Goal: Find specific page/section: Find specific page/section

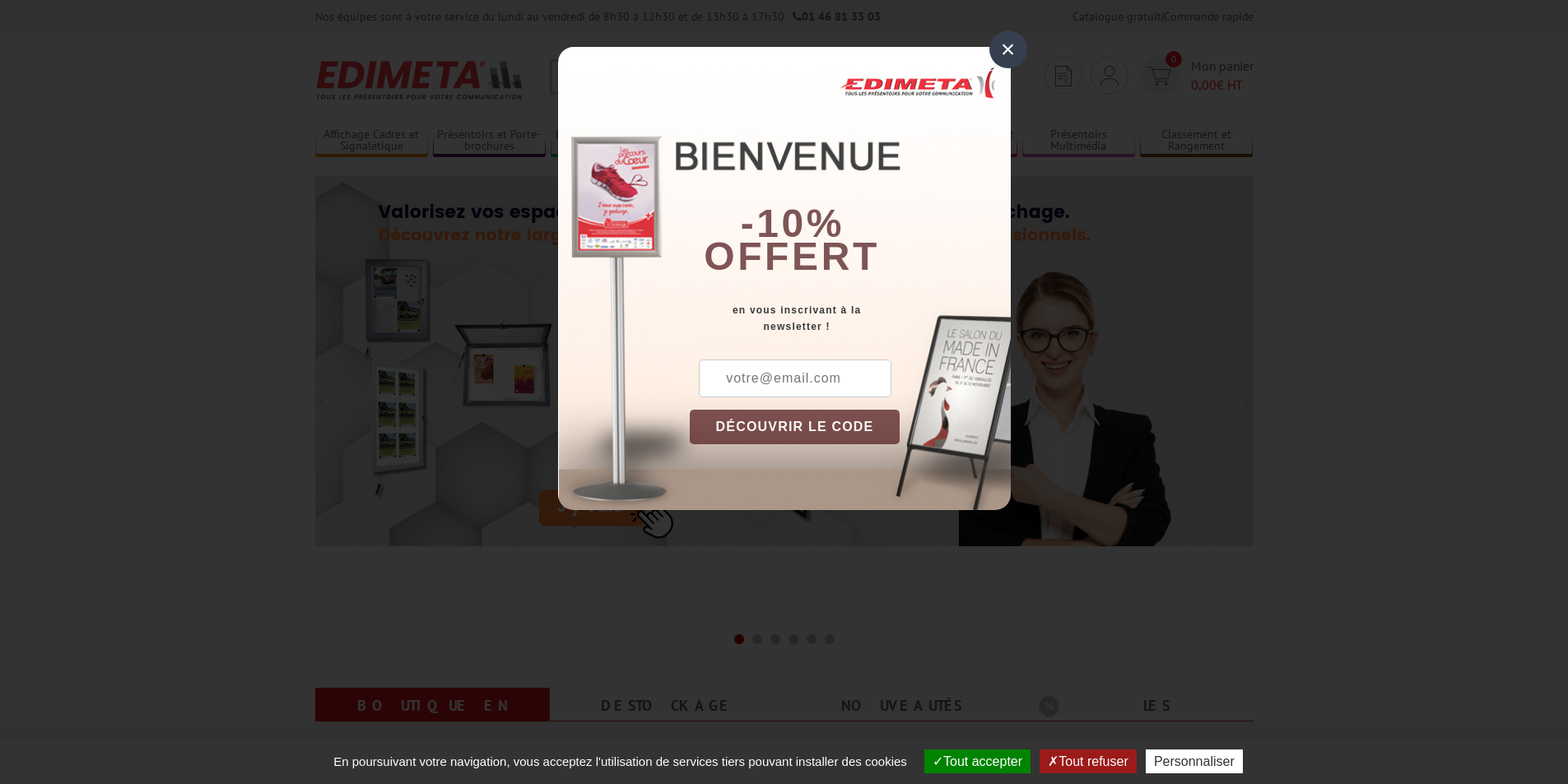
click at [1006, 28] on div "× -10% offert en vous inscrivant à la newsletter ! DÉCOUVRIR LE CODE Copier le …" at bounding box center [784, 267] width 1568 height 535
click at [1014, 53] on div "×" at bounding box center [1008, 49] width 37 height 37
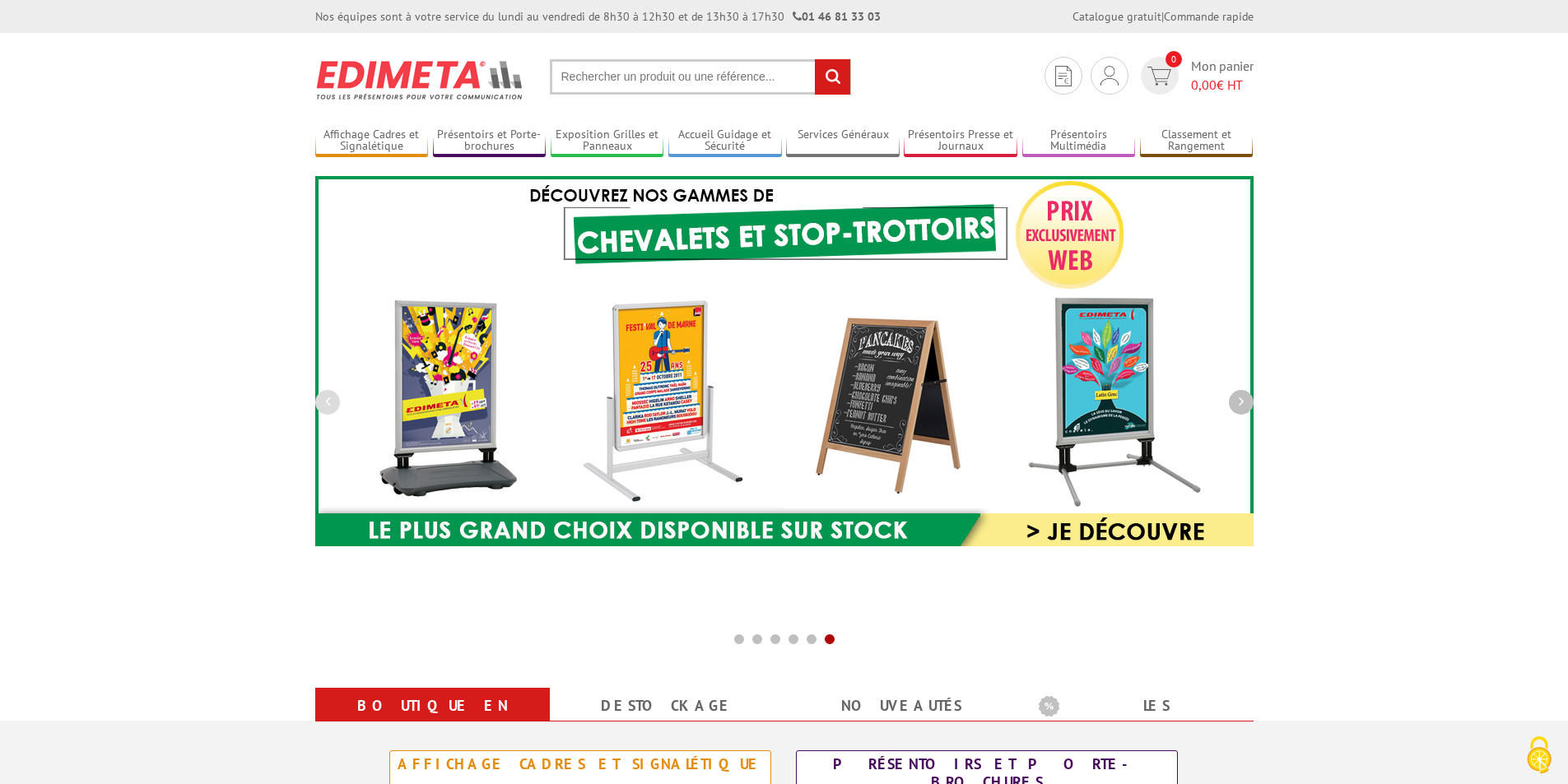
click at [1250, 403] on button "button" at bounding box center [1241, 402] width 25 height 25
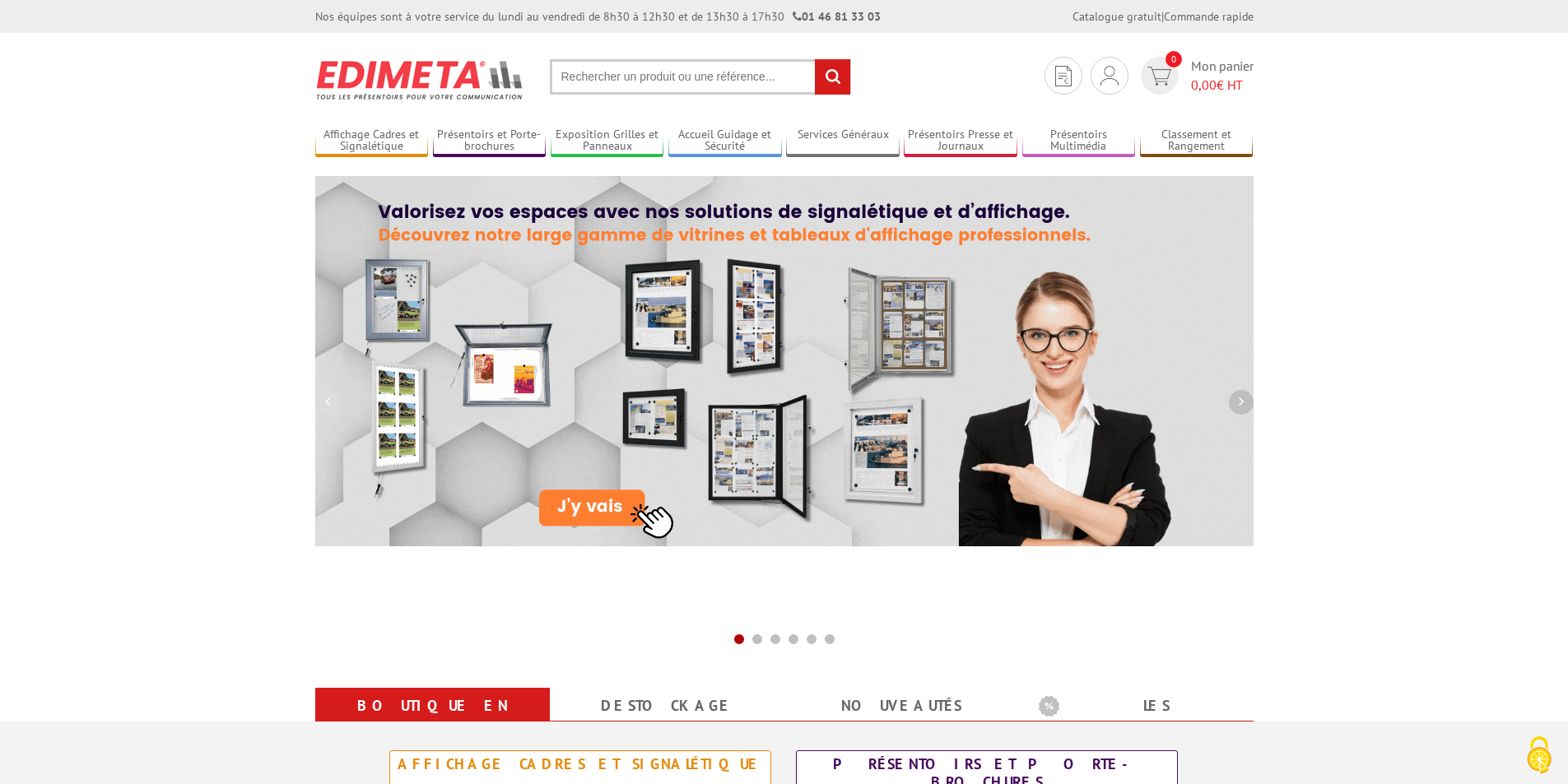
click at [1250, 403] on button "button" at bounding box center [1241, 402] width 25 height 25
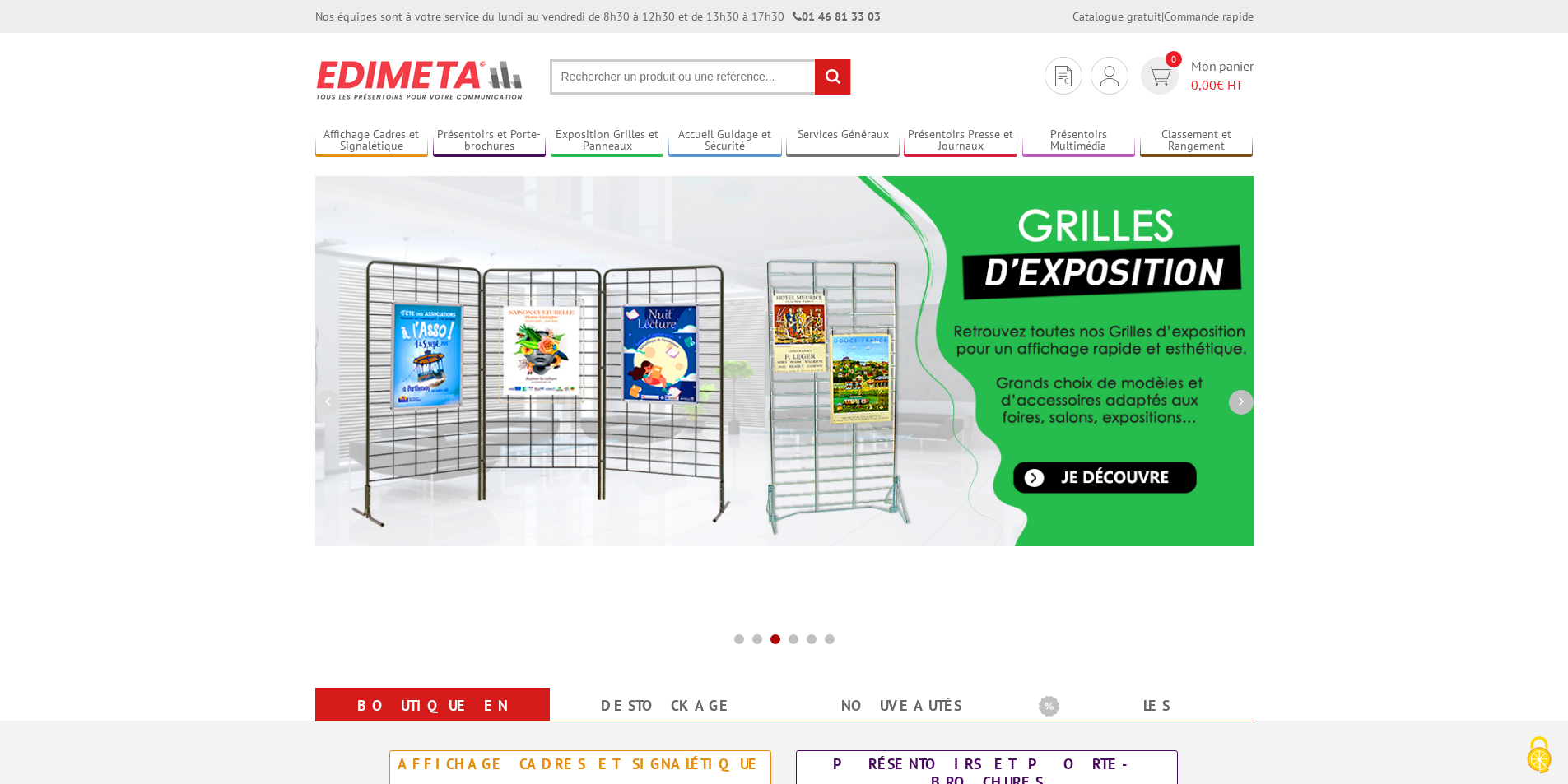
click at [1246, 404] on button "button" at bounding box center [1241, 402] width 25 height 25
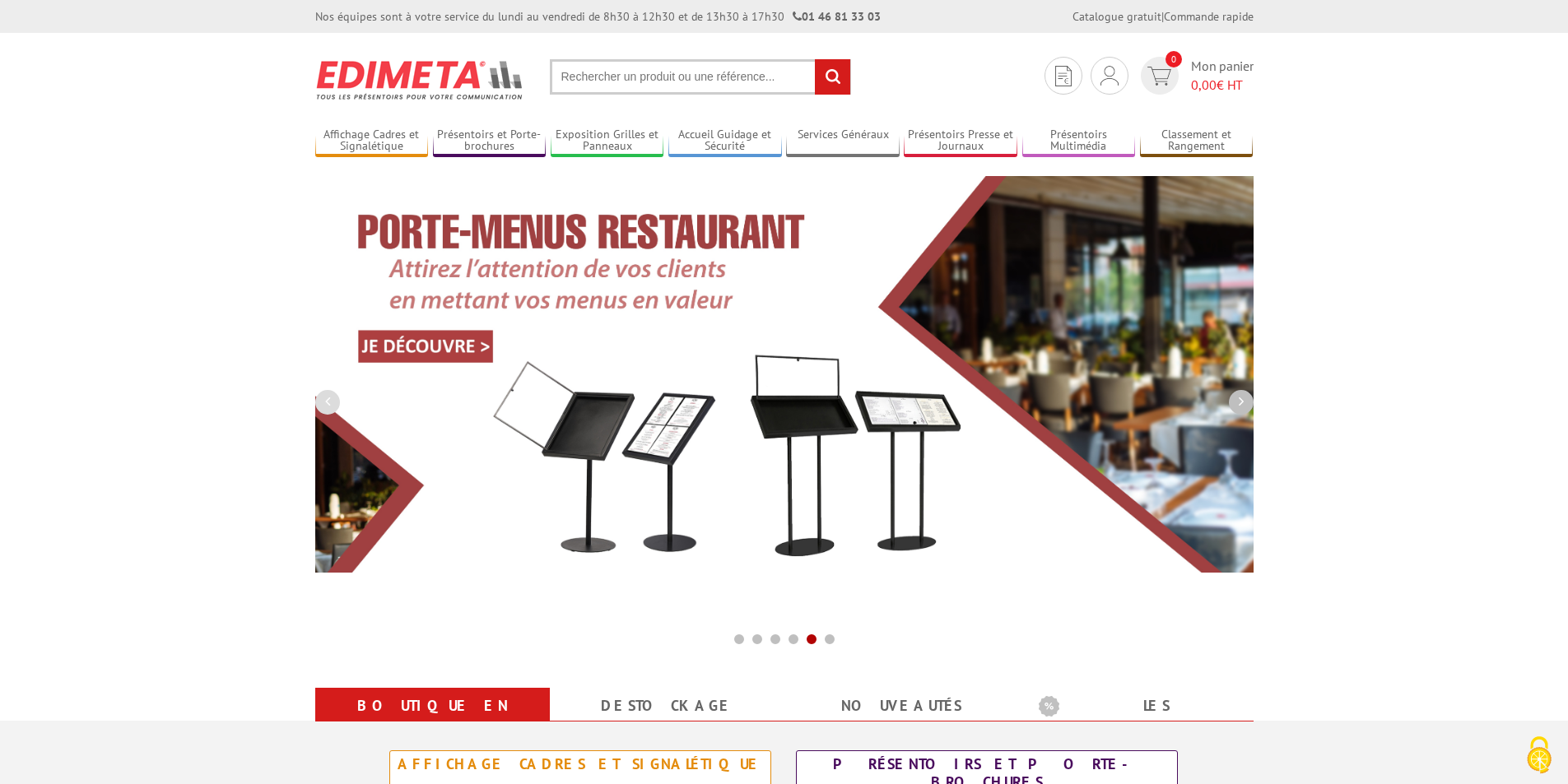
click at [1245, 406] on button "button" at bounding box center [1241, 402] width 25 height 25
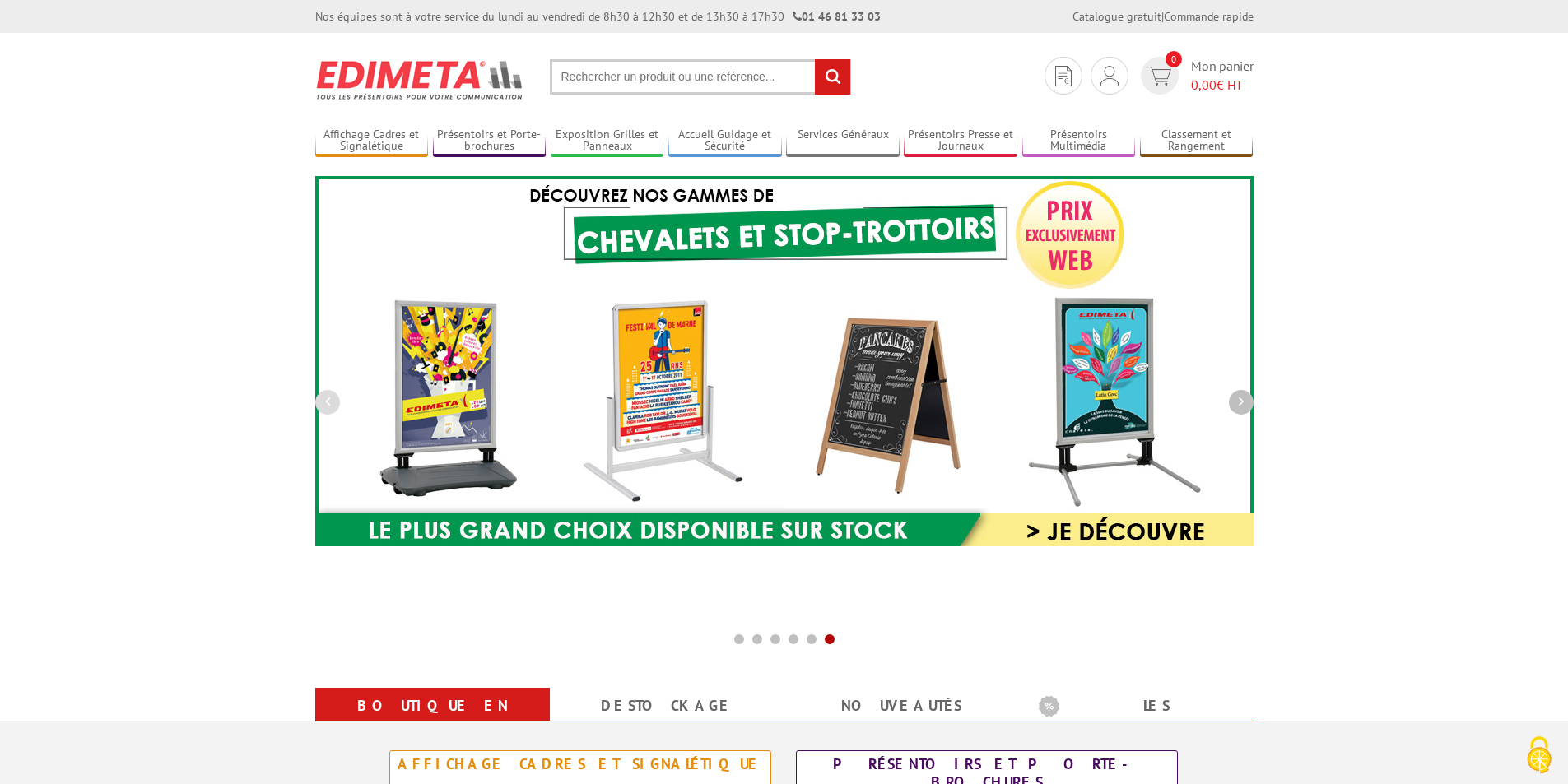
click at [1245, 406] on button "button" at bounding box center [1241, 402] width 25 height 25
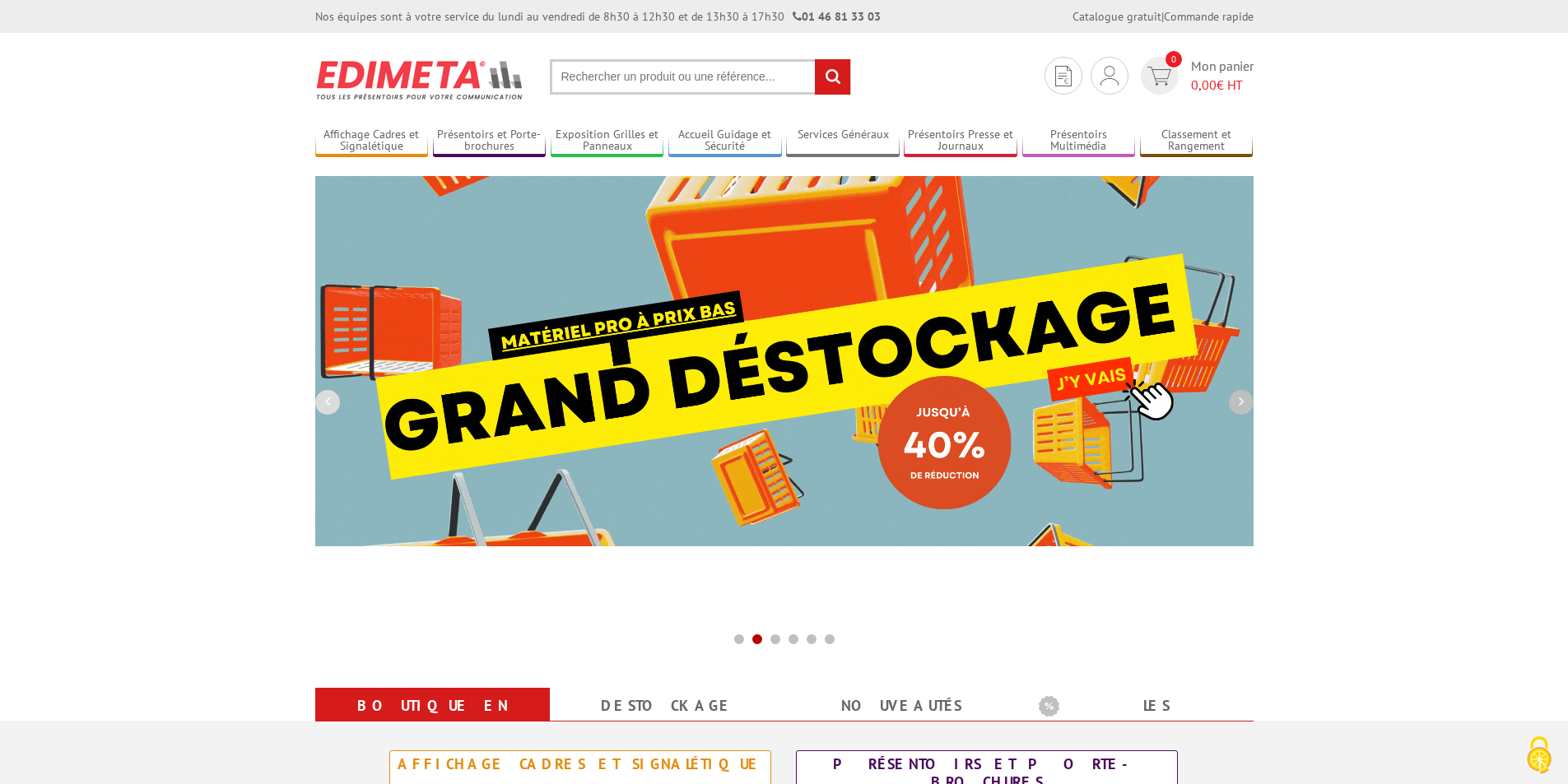
click at [1245, 406] on button "button" at bounding box center [1241, 402] width 25 height 25
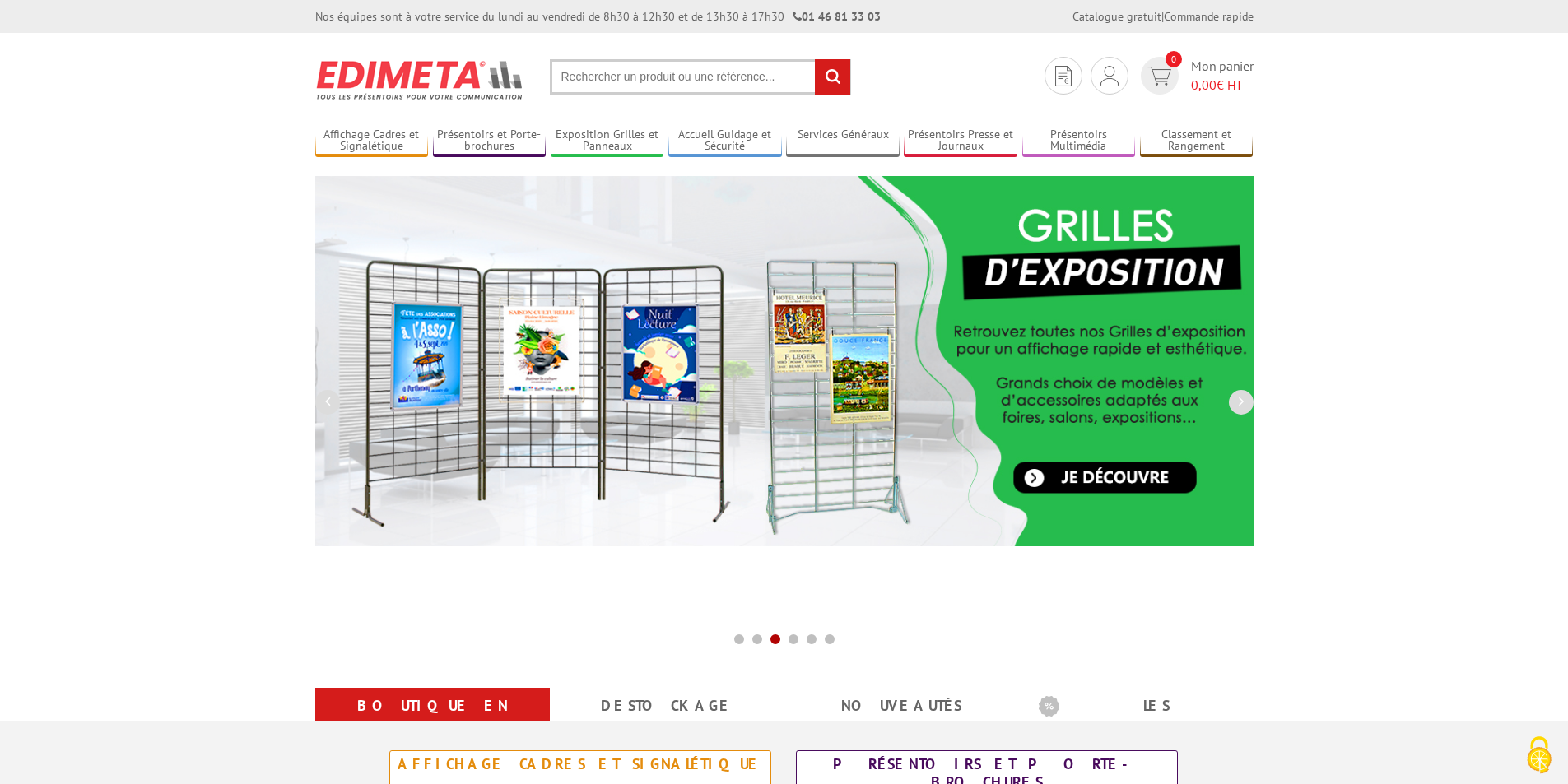
click at [814, 461] on img at bounding box center [784, 361] width 939 height 370
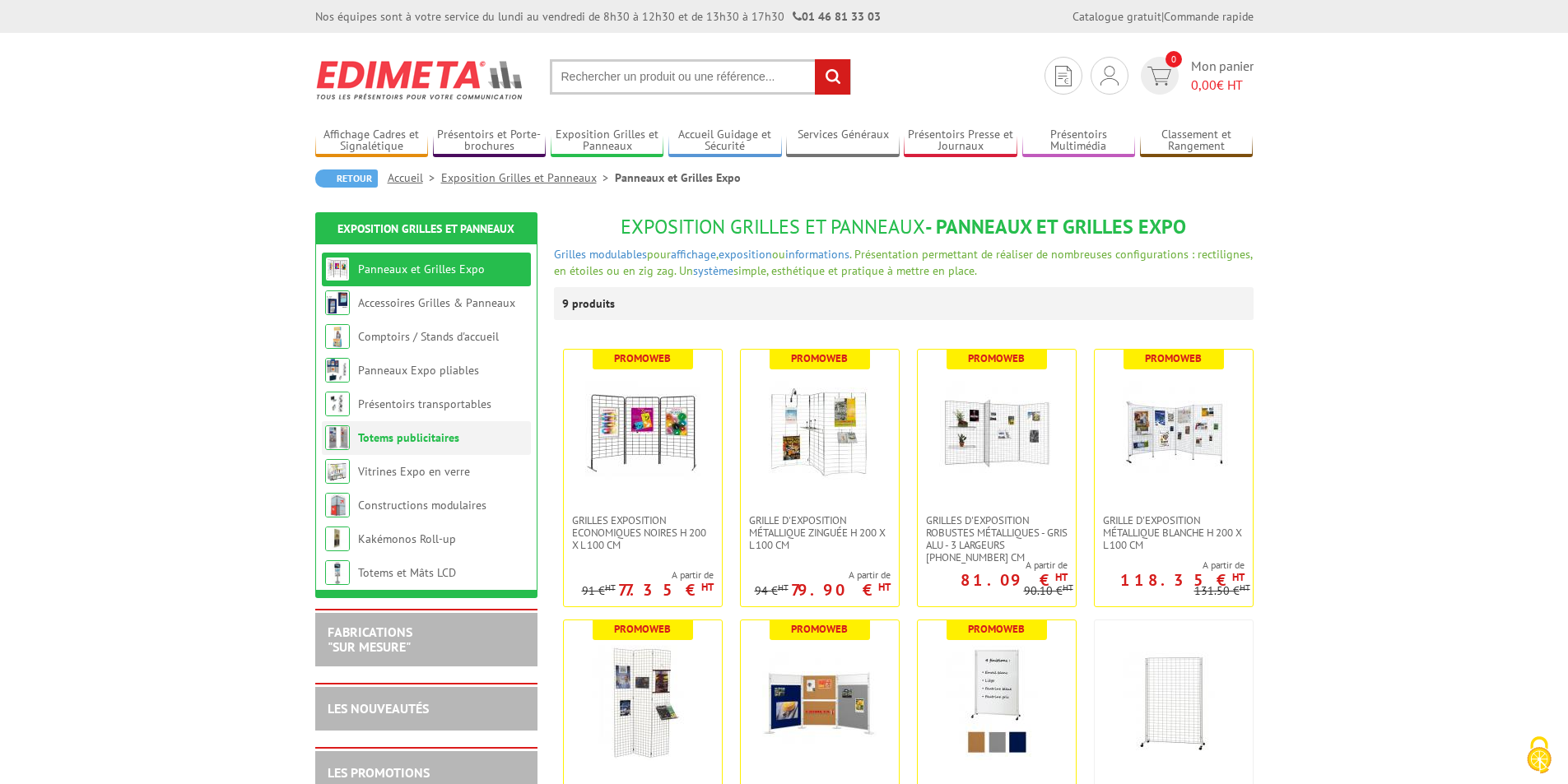
click at [396, 431] on link "Totems publicitaires" at bounding box center [408, 437] width 101 height 14
